Goal: Task Accomplishment & Management: Complete application form

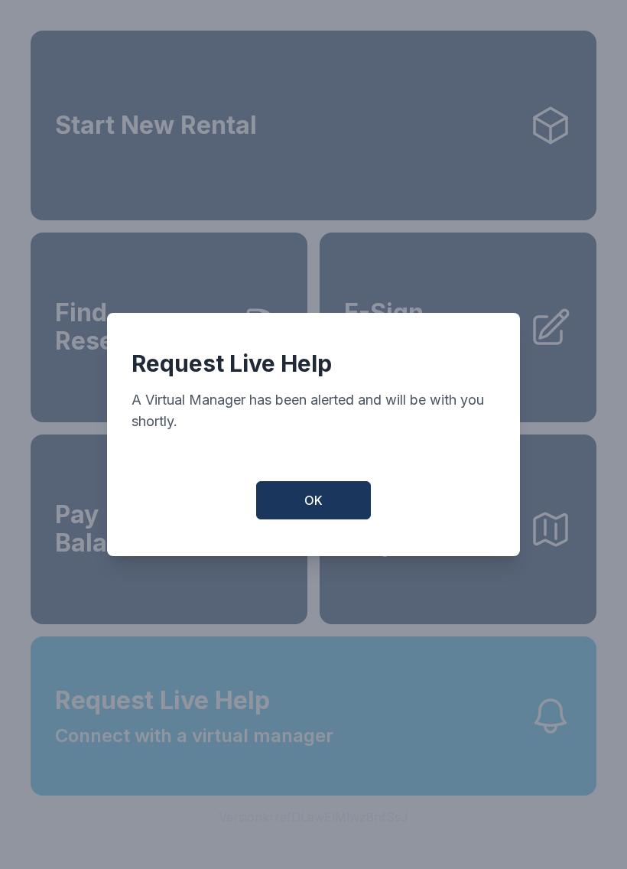
click at [323, 501] on button "OK" at bounding box center [313, 500] width 115 height 38
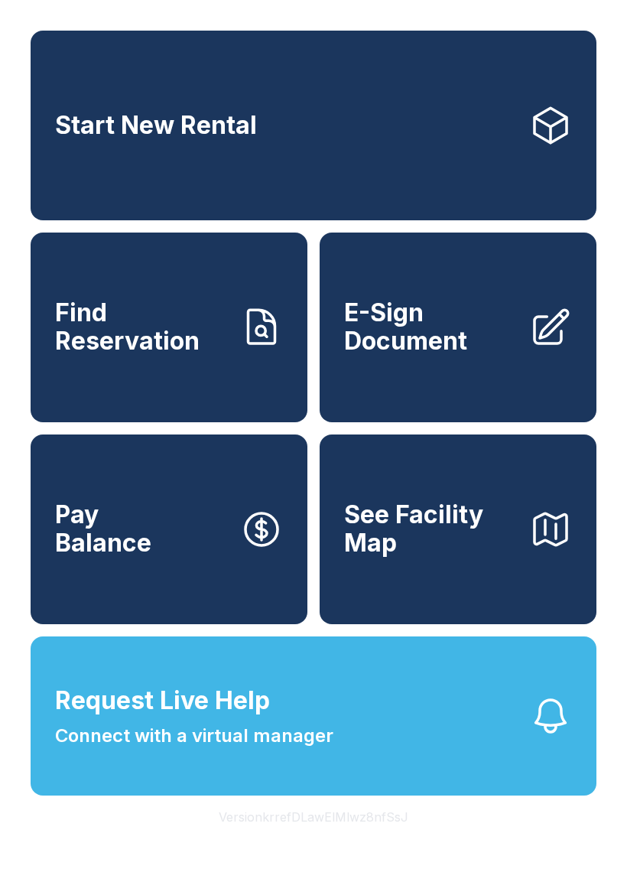
click at [474, 355] on span "E-Sign Document" at bounding box center [430, 327] width 173 height 56
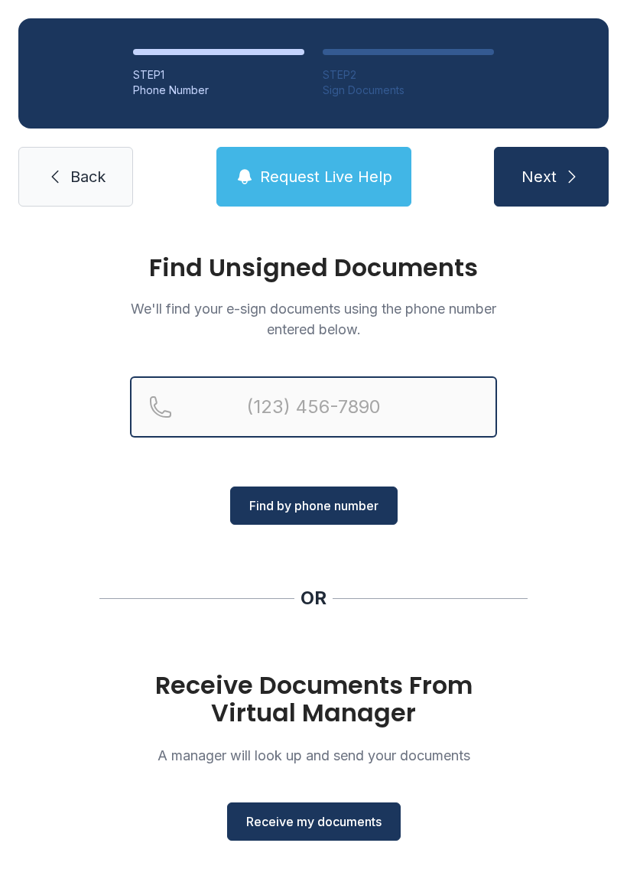
click at [378, 422] on input "Reservation phone number" at bounding box center [313, 406] width 367 height 61
type input "[PHONE_NUMBER]"
click at [551, 177] on button "Next" at bounding box center [551, 177] width 115 height 60
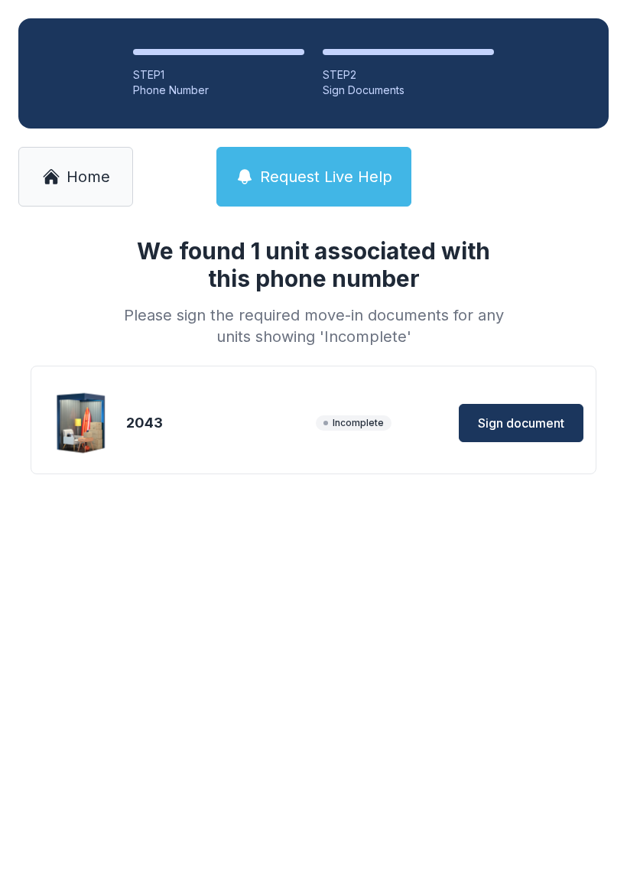
click at [538, 416] on span "Sign document" at bounding box center [521, 423] width 86 height 18
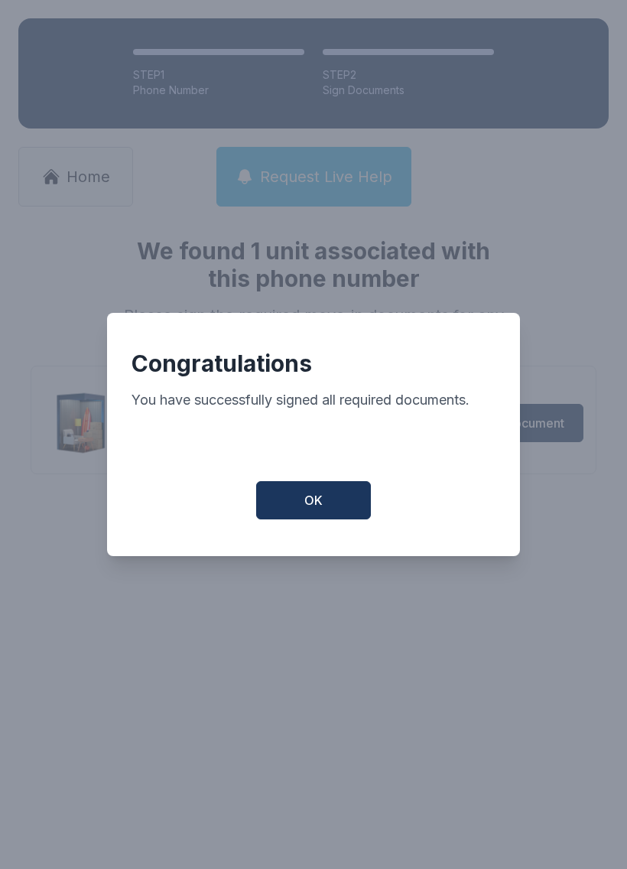
click at [330, 502] on button "OK" at bounding box center [313, 500] width 115 height 38
